Goal: Task Accomplishment & Management: Complete application form

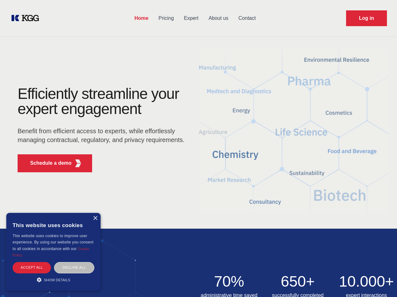
click at [198, 148] on div "Efficiently streamline your expert engagement Benefit from efficient access to …" at bounding box center [103, 131] width 191 height 91
click at [47, 163] on p "Schedule a demo" at bounding box center [51, 163] width 42 height 8
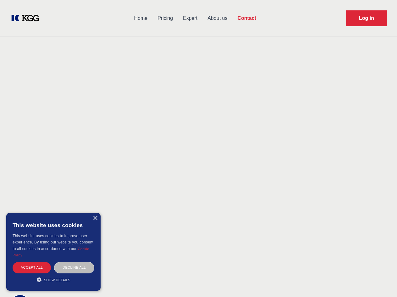
click at [95, 218] on div "× This website uses cookies This website uses cookies to improve user experienc…" at bounding box center [53, 252] width 94 height 78
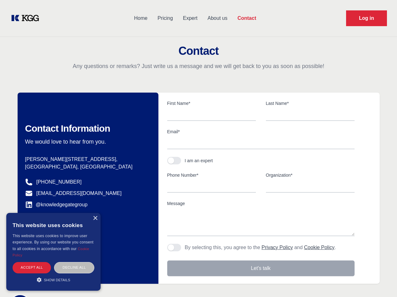
click at [32, 267] on div "Accept all" at bounding box center [32, 267] width 38 height 11
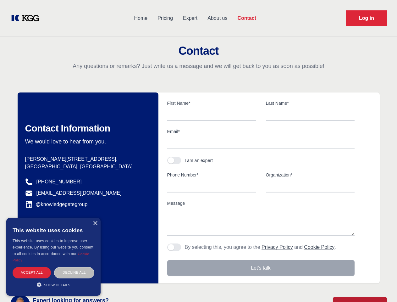
click at [74, 267] on div "Decline all" at bounding box center [74, 272] width 40 height 11
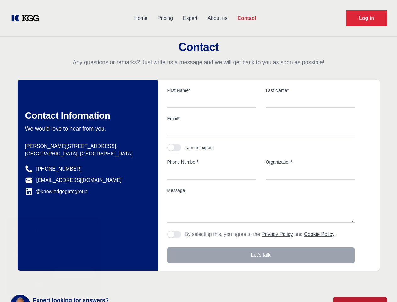
click at [53, 279] on main "Contact Any questions or remarks? Just write us a message and we will get back …" at bounding box center [198, 163] width 397 height 327
